Goal: Find specific page/section: Find specific page/section

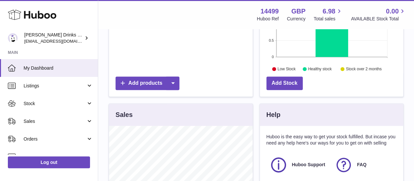
scroll to position [264, 0]
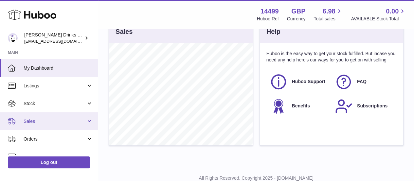
click at [51, 125] on link "Sales" at bounding box center [49, 121] width 98 height 18
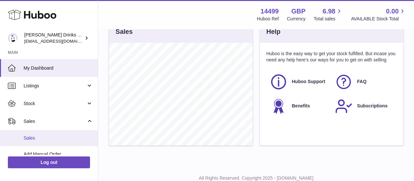
click at [49, 139] on span "Sales" at bounding box center [58, 138] width 69 height 6
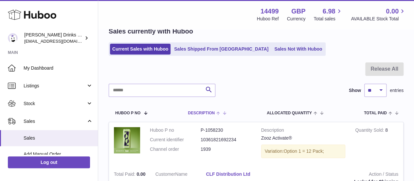
scroll to position [31, 0]
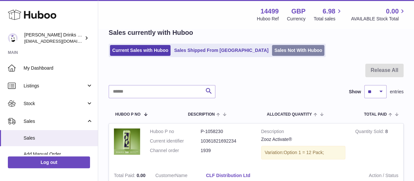
click at [272, 49] on link "Sales Not With Huboo" at bounding box center [298, 50] width 52 height 11
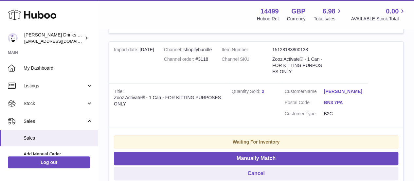
scroll to position [1601, 0]
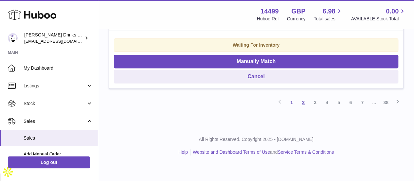
click at [302, 108] on link "2" at bounding box center [304, 102] width 12 height 12
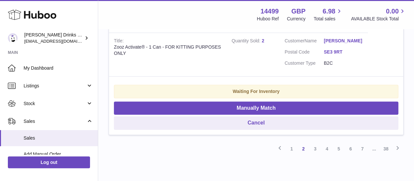
scroll to position [1529, 0]
